Goal: Transaction & Acquisition: Purchase product/service

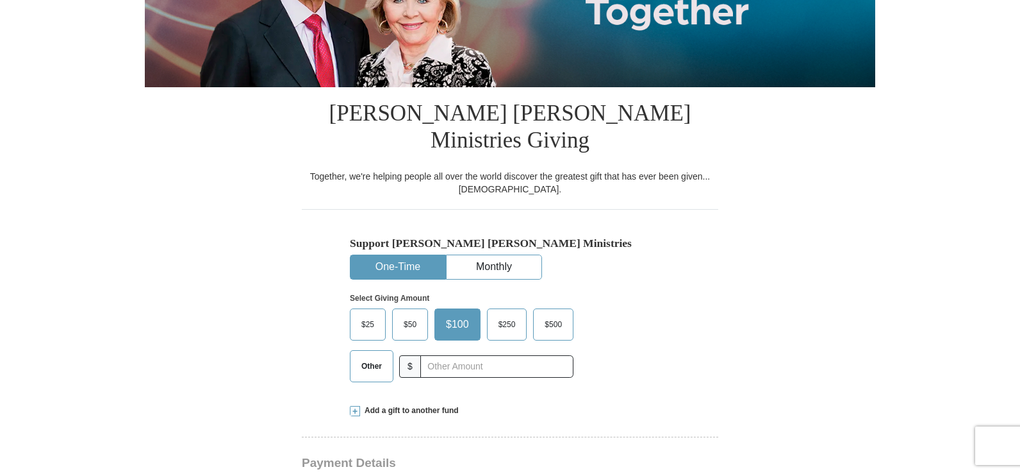
scroll to position [256, 0]
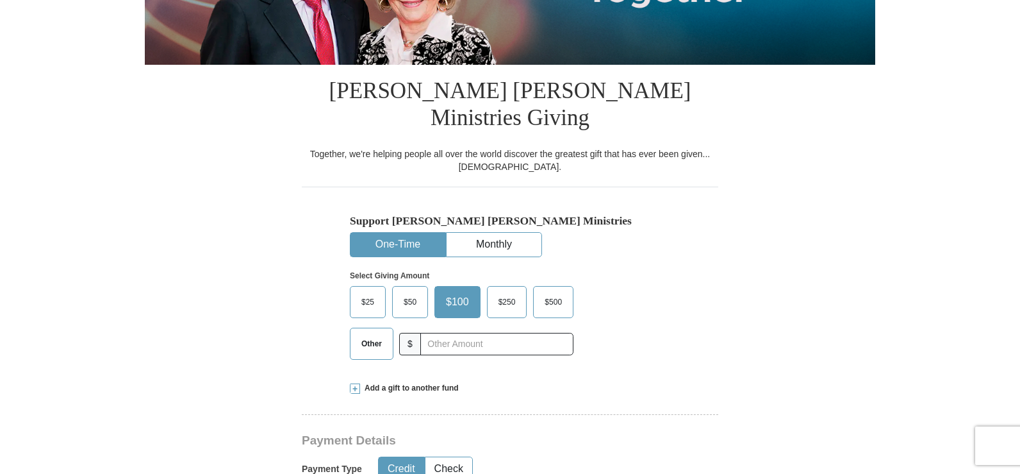
click at [428, 383] on span "Add a gift to another fund" at bounding box center [409, 388] width 99 height 11
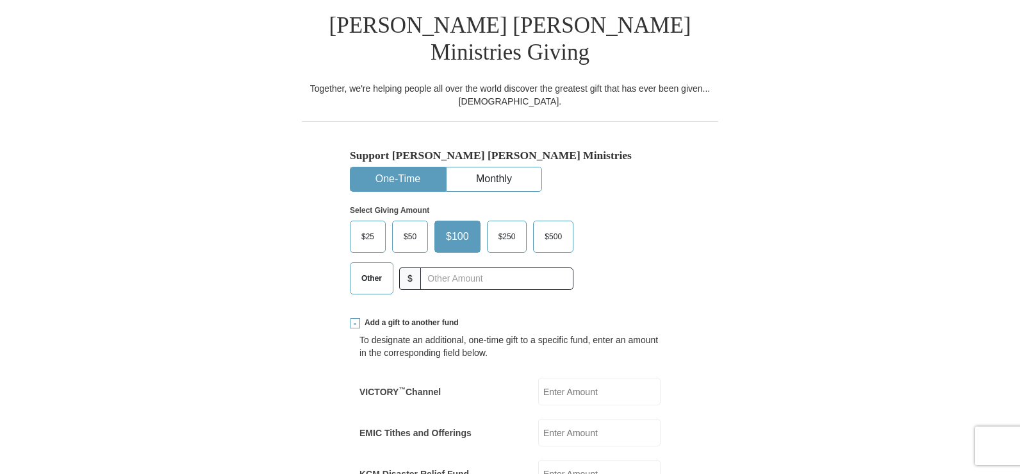
scroll to position [449, 0]
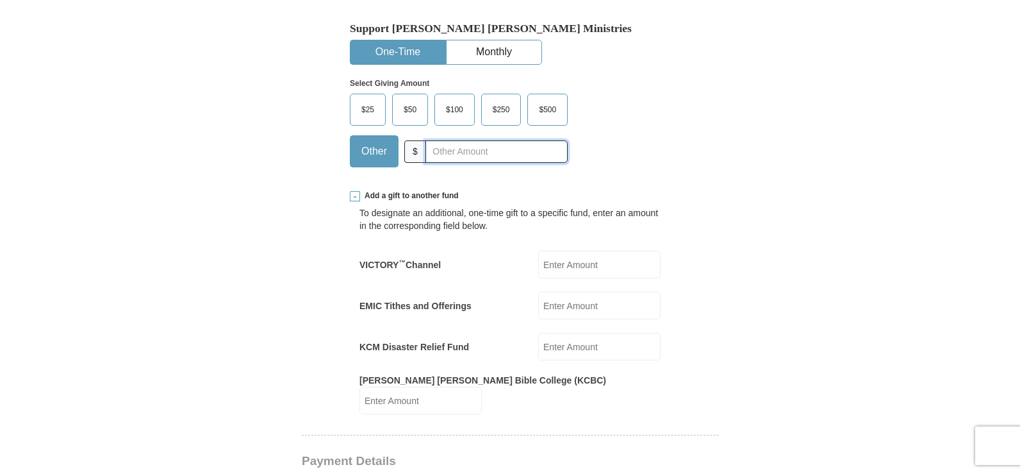
click at [485, 140] on input "text" at bounding box center [497, 151] width 142 height 22
type input "542.00"
click at [443, 299] on label "EMIC Tithes and Offerings" at bounding box center [416, 305] width 112 height 13
click at [538, 292] on input "EMIC Tithes and Offerings" at bounding box center [599, 306] width 122 height 28
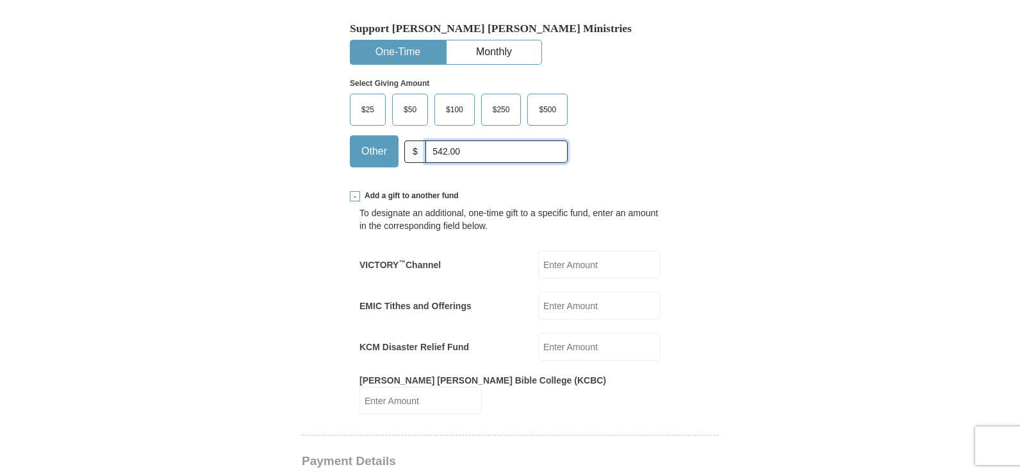
drag, startPoint x: 429, startPoint y: 121, endPoint x: 501, endPoint y: 126, distance: 72.0
click at [501, 140] on input "542.00" at bounding box center [497, 151] width 142 height 22
click at [574, 292] on input "EMIC Tithes and Offerings" at bounding box center [599, 306] width 122 height 28
type input "542.00"
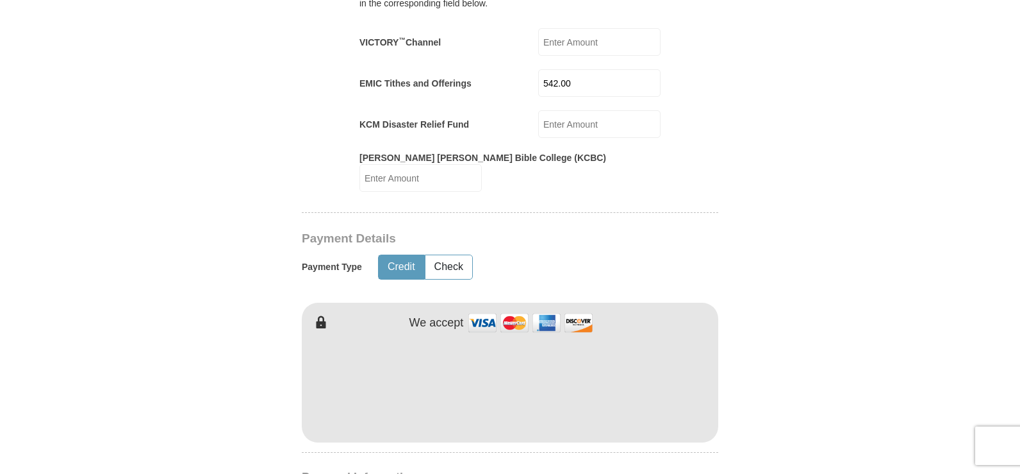
scroll to position [705, 0]
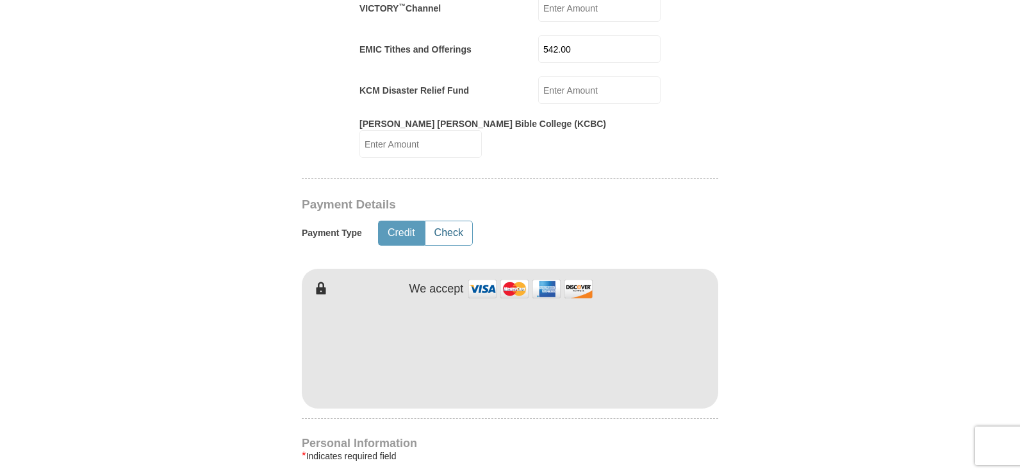
drag, startPoint x: 462, startPoint y: 190, endPoint x: 465, endPoint y: 233, distance: 43.1
click at [461, 221] on button "Check" at bounding box center [449, 233] width 47 height 24
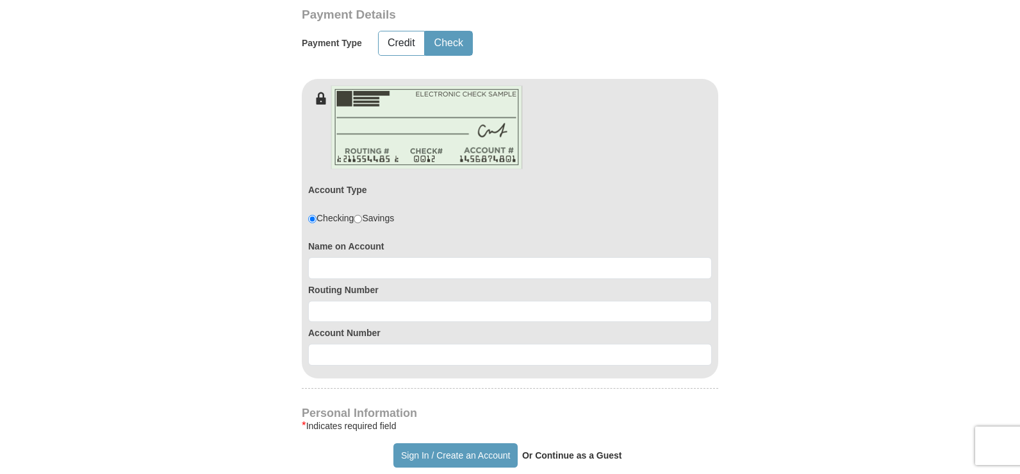
scroll to position [897, 0]
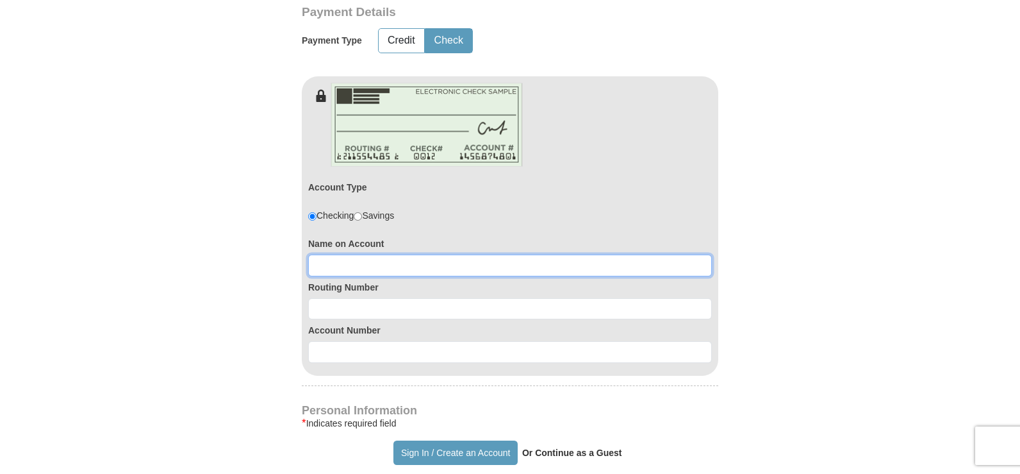
click at [394, 254] on input at bounding box center [510, 265] width 404 height 22
type input "[PERSON_NAME]"
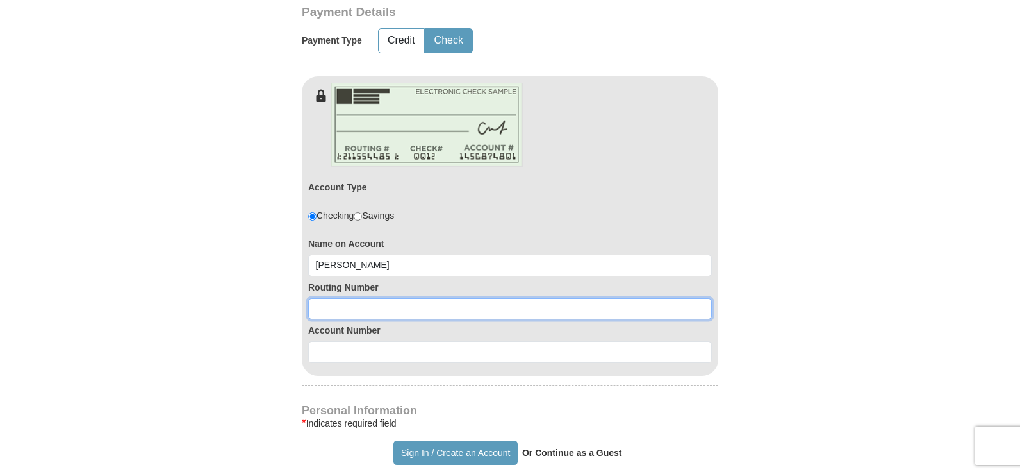
click at [383, 298] on input at bounding box center [510, 309] width 404 height 22
type input "303184856"
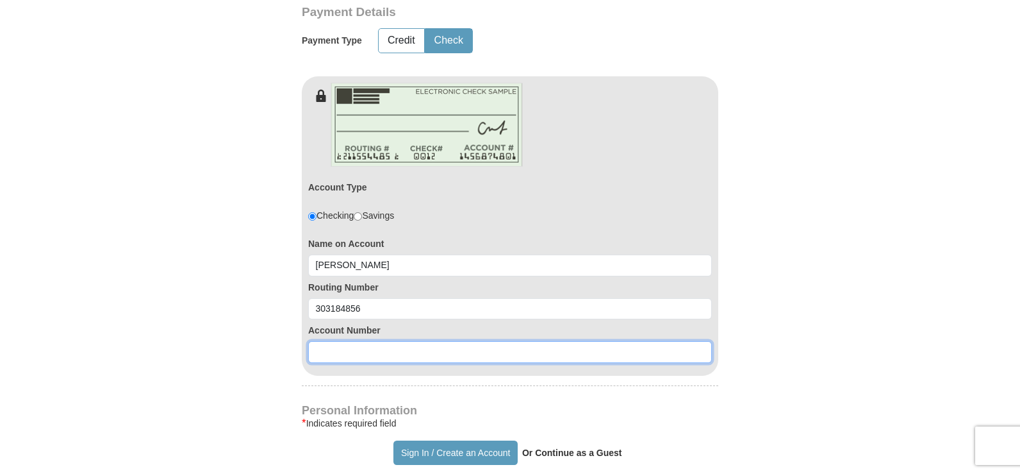
click at [415, 341] on input at bounding box center [510, 352] width 404 height 22
type input "7100001552015"
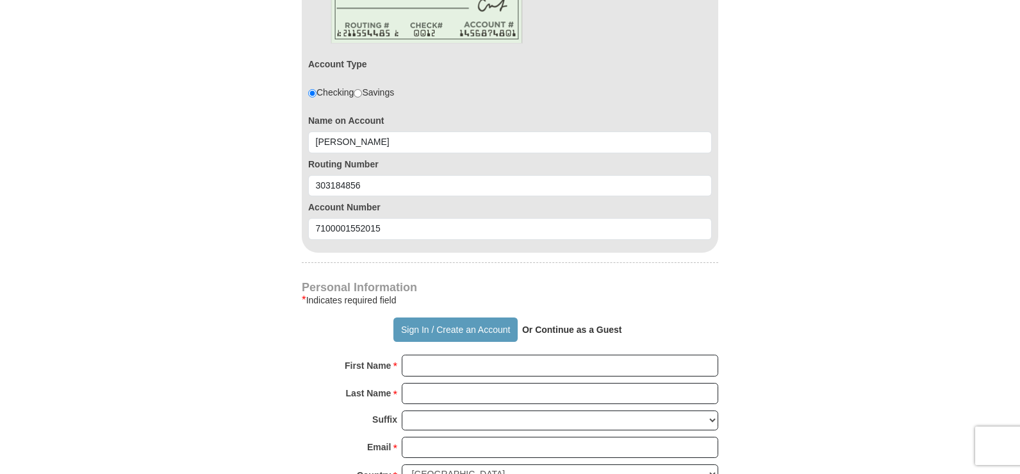
scroll to position [1026, 0]
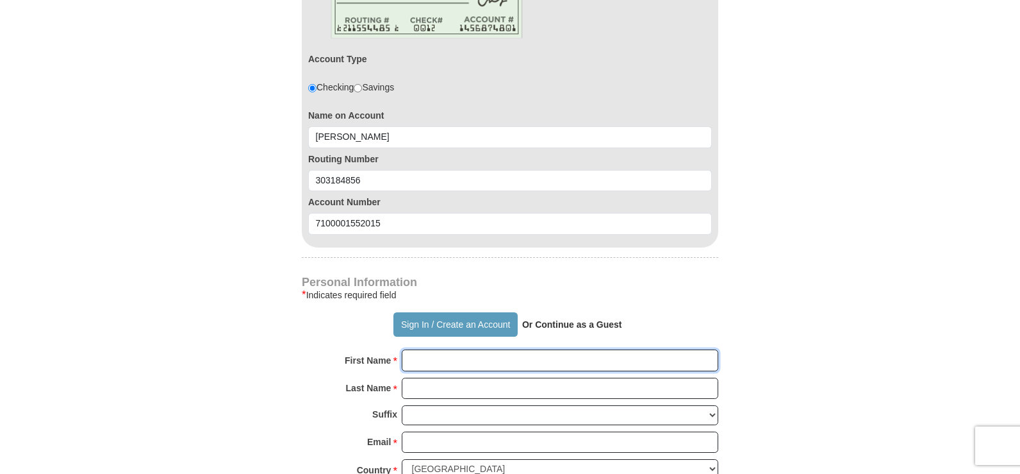
click at [512, 349] on input "First Name *" at bounding box center [560, 360] width 317 height 22
type input "[PERSON_NAME]"
type input "Ogin"
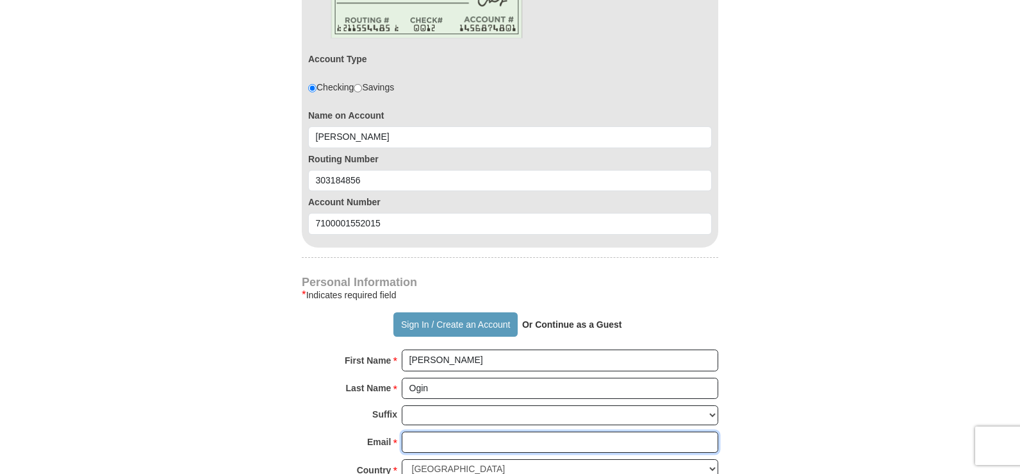
type input "[EMAIL_ADDRESS][DOMAIN_NAME]"
type input "[STREET_ADDRESS]"
type input "[PERSON_NAME]"
select select "OK"
type input "73505-6808"
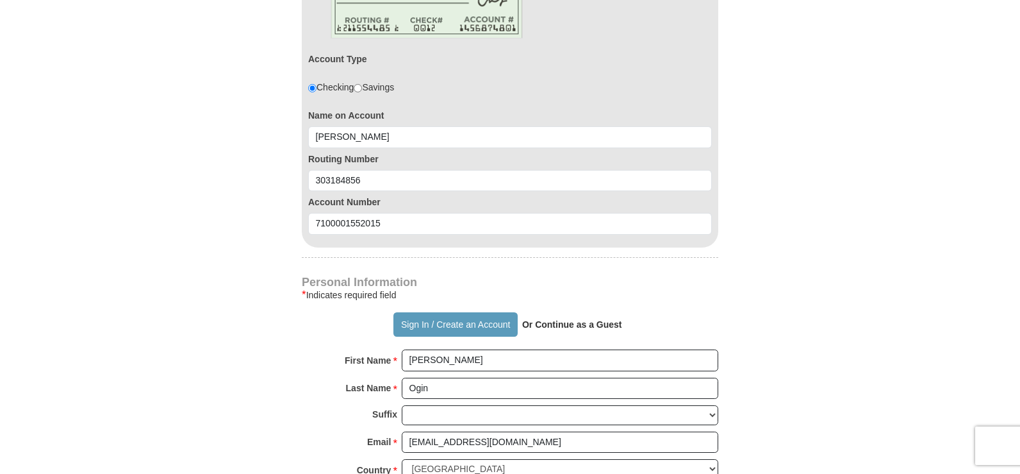
type input "5393022932"
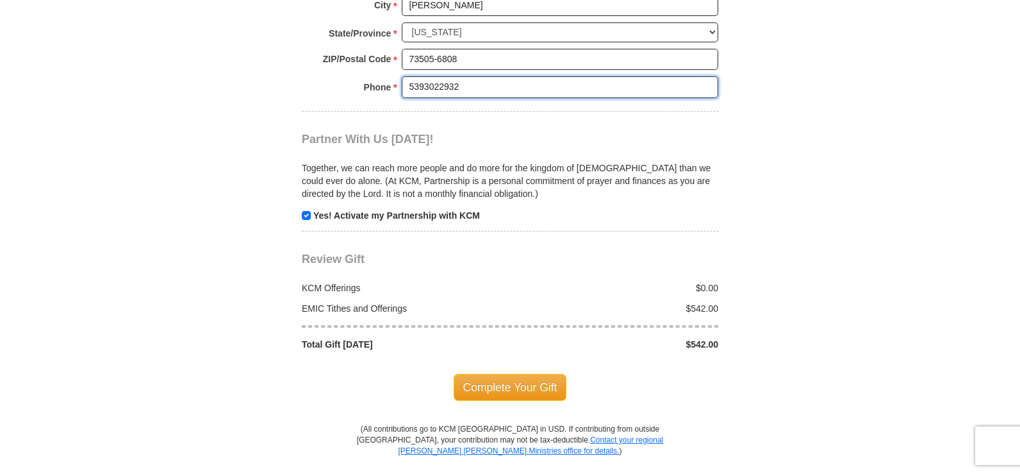
scroll to position [1575, 0]
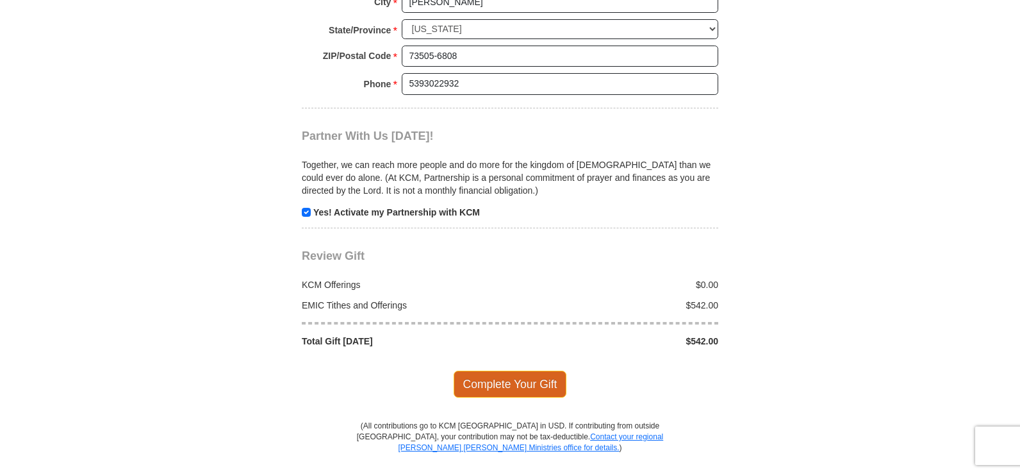
click at [531, 370] on span "Complete Your Gift" at bounding box center [510, 383] width 113 height 27
